Goal: Find specific fact: Find specific fact

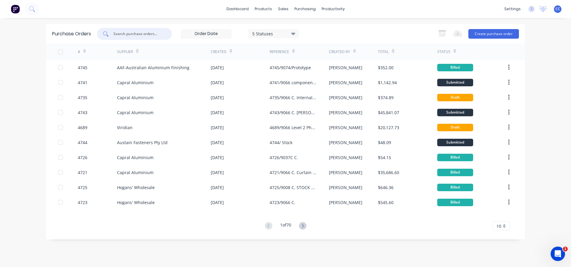
click at [150, 35] on input "text" at bounding box center [138, 34] width 50 height 6
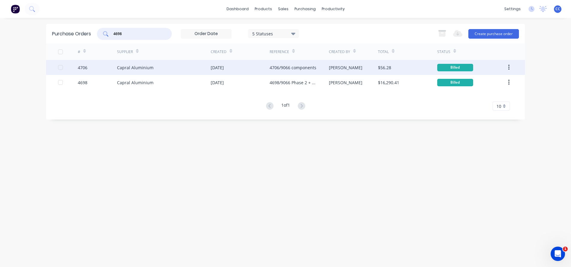
type input "4698"
click at [191, 73] on div "Capral Aluminium" at bounding box center [164, 67] width 94 height 15
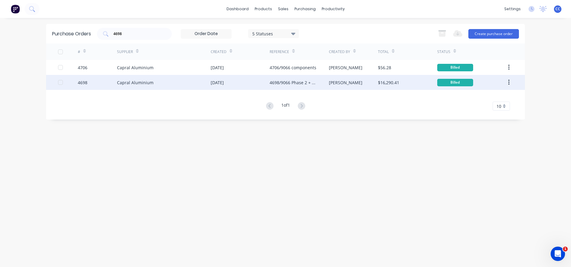
click at [131, 83] on div "Capral Aluminium" at bounding box center [135, 82] width 37 height 6
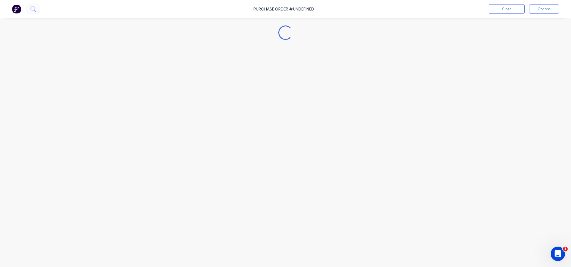
type textarea "x"
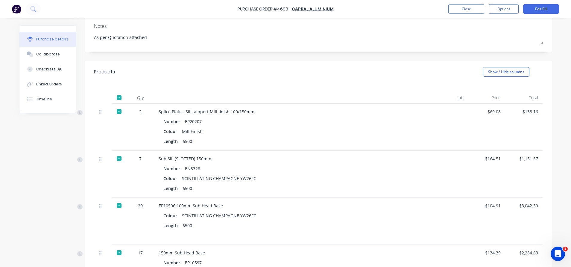
scroll to position [90, 0]
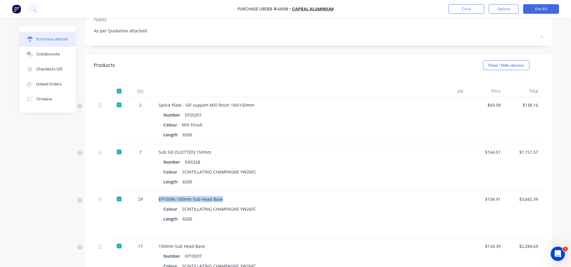
drag, startPoint x: 226, startPoint y: 197, endPoint x: 154, endPoint y: 197, distance: 71.8
click at [154, 197] on div "EP10596 100mm Sub Head Base Colour SCINTILLATING CHAMPAGNE YW26FC Length 6500" at bounding box center [288, 214] width 269 height 47
copy div "EP10596 100mm Sub Head Base"
click at [501, 204] on div "$104.91" at bounding box center [486, 214] width 37 height 47
drag, startPoint x: 498, startPoint y: 200, endPoint x: 480, endPoint y: 200, distance: 17.4
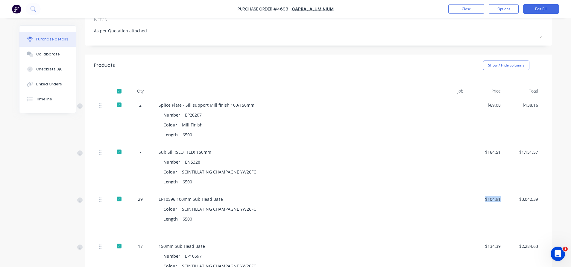
click at [480, 200] on div "$104.91" at bounding box center [486, 214] width 37 height 47
copy div "$104.91"
